Goal: Navigation & Orientation: Find specific page/section

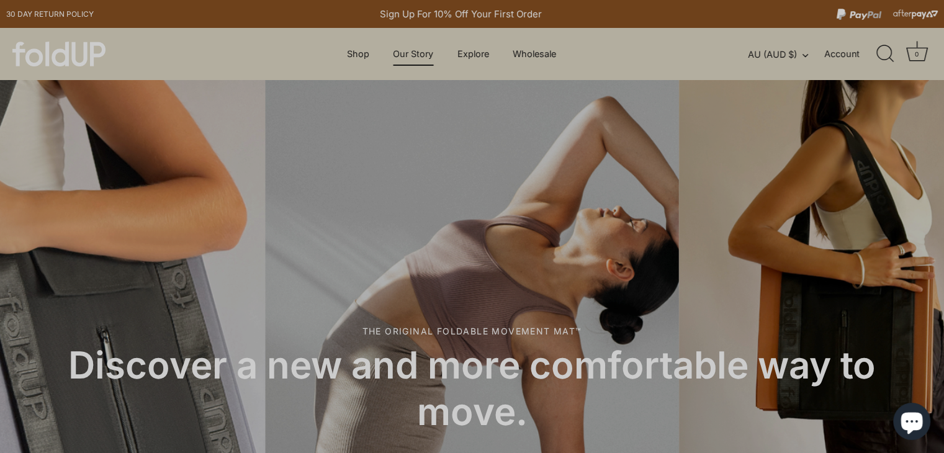
click at [405, 53] on link "Our Story" at bounding box center [413, 54] width 62 height 24
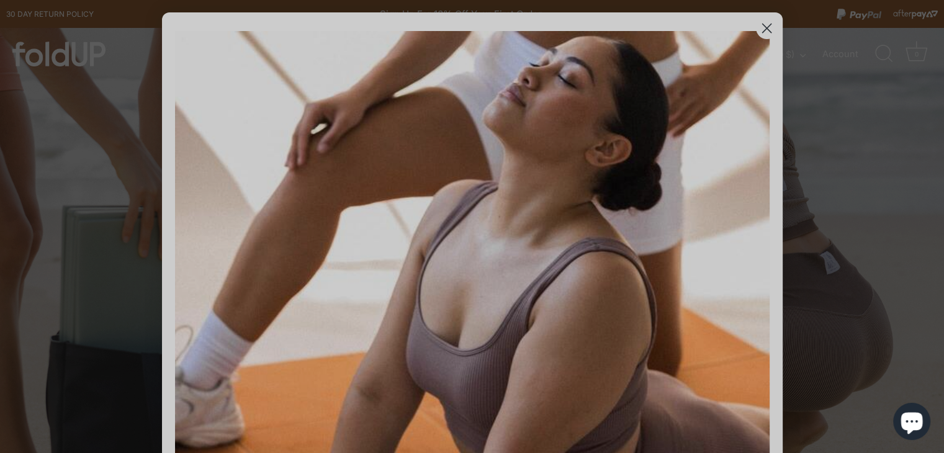
click at [766, 38] on circle "Close dialog" at bounding box center [766, 28] width 20 height 20
